Goal: Check status

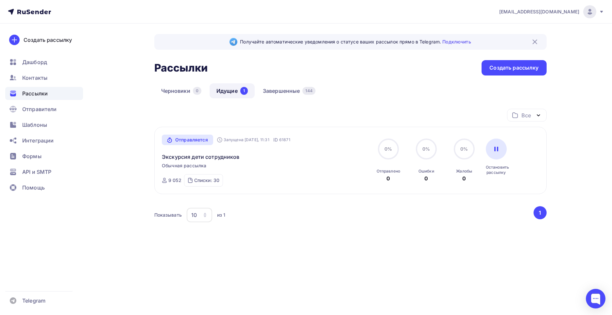
click at [322, 165] on div "Отправляется Запущена [DATE], 11:31 ID 61871 Экскурсия дети сотрудников Обычная…" at bounding box center [350, 161] width 377 height 52
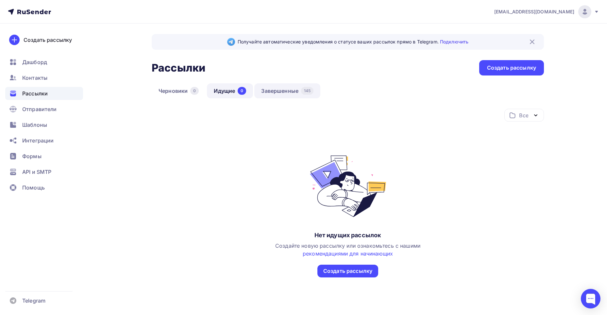
click at [263, 85] on link "Завершенные 145" at bounding box center [287, 90] width 66 height 15
